Goal: Check status

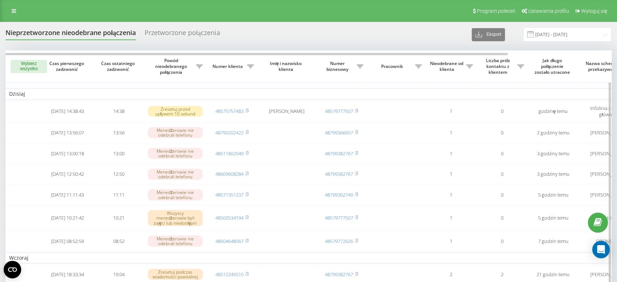
scroll to position [4, 0]
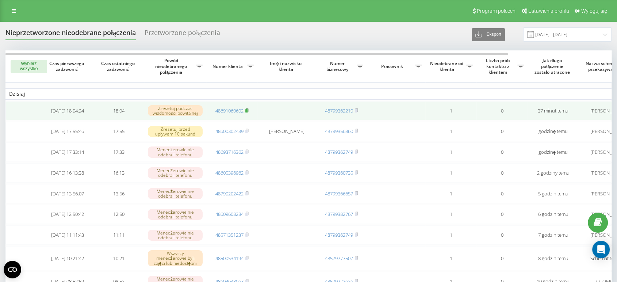
click at [246, 109] on rect at bounding box center [246, 110] width 2 height 3
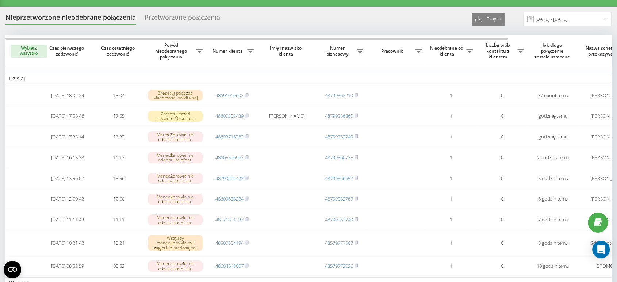
scroll to position [16, 0]
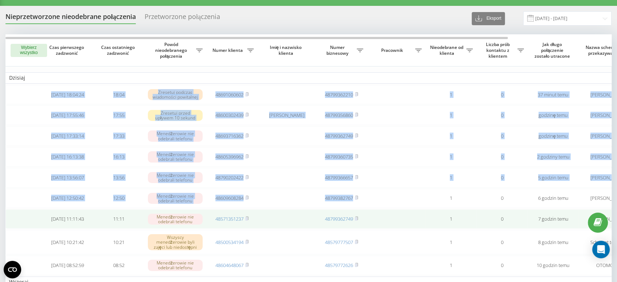
drag, startPoint x: 229, startPoint y: 71, endPoint x: 443, endPoint y: 216, distance: 258.7
click at [443, 216] on table "Dzisiaj 2025-08-19 18:04:24 18:04 Zresetuj podczas wiadomości powitalnej 486910…" at bounding box center [370, 238] width 730 height 408
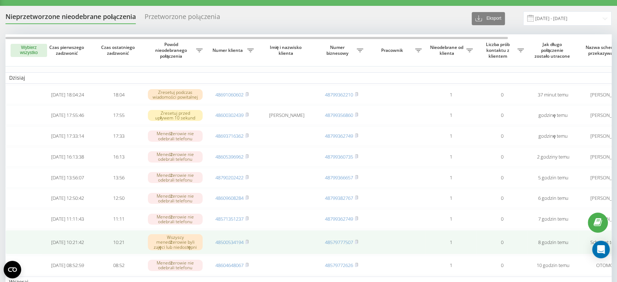
click at [474, 244] on td "1" at bounding box center [450, 242] width 51 height 24
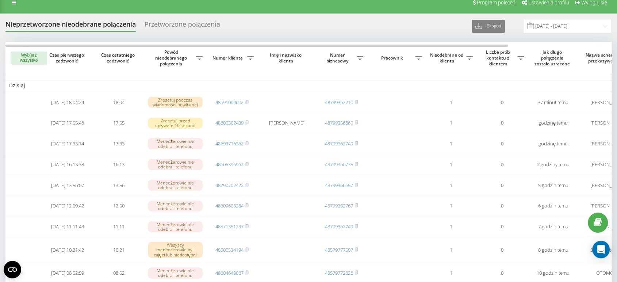
scroll to position [0, 0]
